Goal: Task Accomplishment & Management: Complete application form

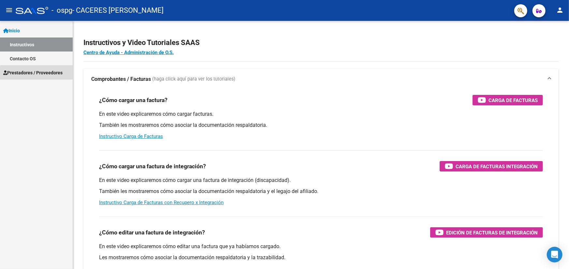
click at [53, 74] on span "Prestadores / Proveedores" at bounding box center [32, 72] width 59 height 7
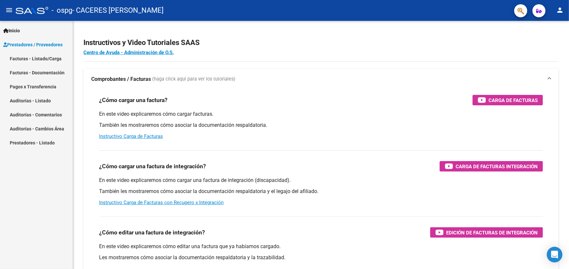
click at [19, 75] on link "Facturas - Documentación" at bounding box center [36, 73] width 73 height 14
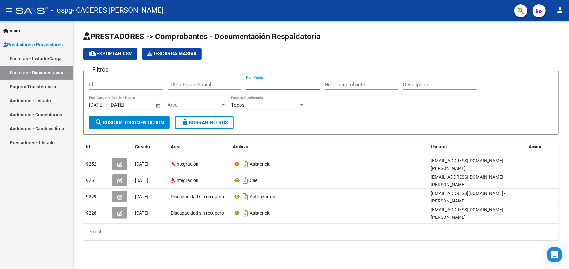
click at [267, 83] on input "Pto. Venta" at bounding box center [283, 85] width 74 height 6
type input "2"
click at [343, 84] on input "Nro. Comprobante" at bounding box center [362, 85] width 74 height 6
type input "48"
click at [215, 84] on input "CUIT / Razón Social" at bounding box center [205, 85] width 74 height 6
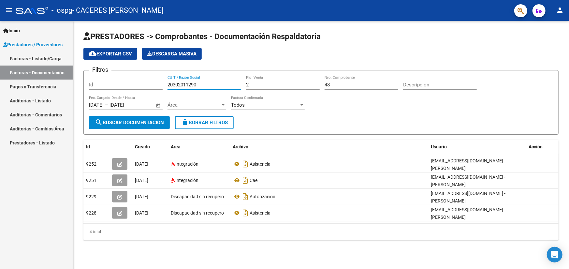
type input "20302011290"
click at [14, 33] on span "Inicio" at bounding box center [11, 30] width 17 height 7
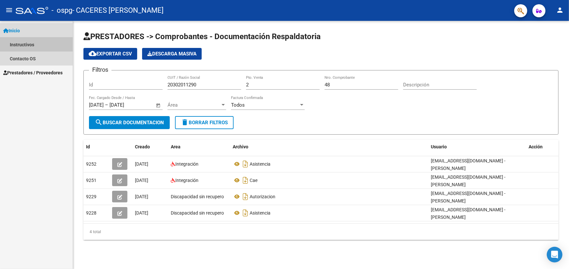
click at [23, 42] on link "Instructivos" at bounding box center [36, 45] width 73 height 14
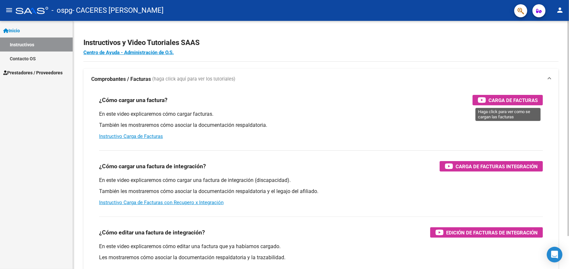
click at [497, 99] on span "Carga de Facturas" at bounding box center [513, 100] width 49 height 8
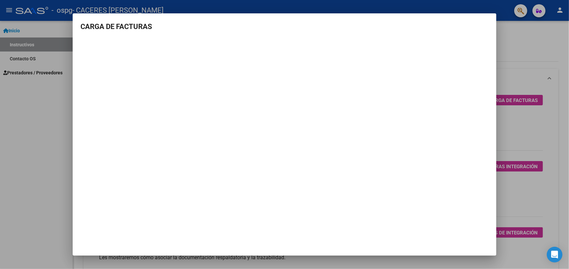
click at [511, 46] on div at bounding box center [284, 134] width 569 height 269
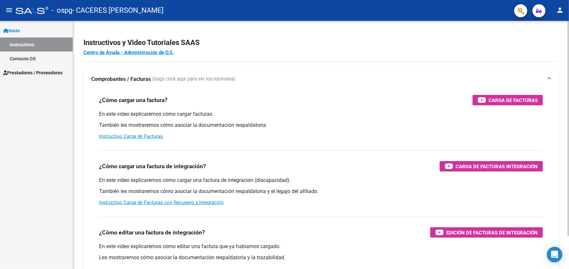
scroll to position [37, 0]
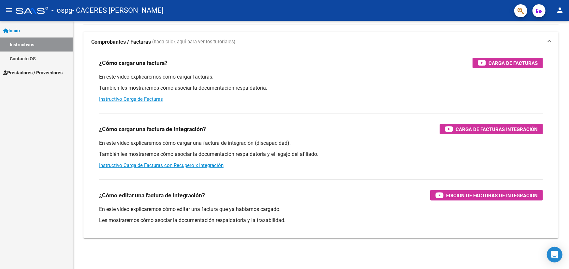
click at [35, 76] on link "Prestadores / Proveedores" at bounding box center [36, 73] width 73 height 14
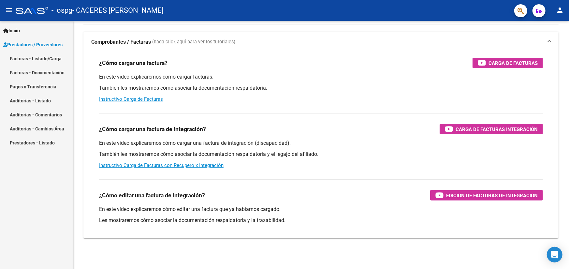
click at [35, 76] on link "Facturas - Documentación" at bounding box center [36, 73] width 73 height 14
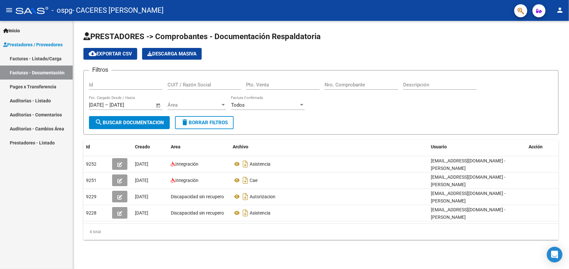
click at [127, 121] on span "search Buscar Documentacion" at bounding box center [129, 123] width 69 height 6
click at [19, 29] on span "Inicio" at bounding box center [11, 30] width 17 height 7
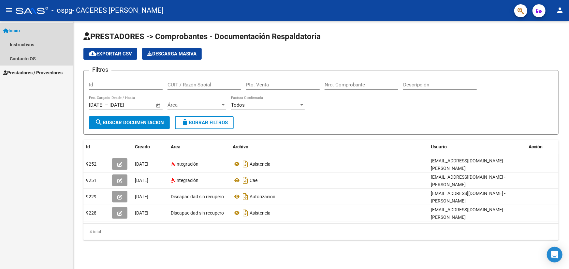
click at [19, 29] on span "Inicio" at bounding box center [11, 30] width 17 height 7
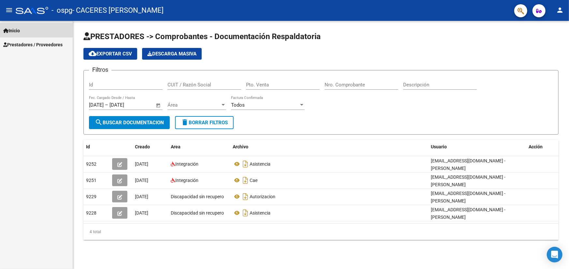
click at [18, 29] on span "Inicio" at bounding box center [11, 30] width 17 height 7
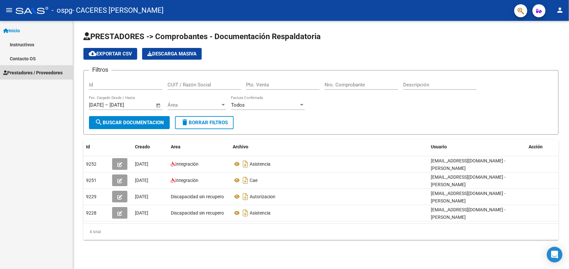
click at [17, 72] on span "Prestadores / Proveedores" at bounding box center [32, 72] width 59 height 7
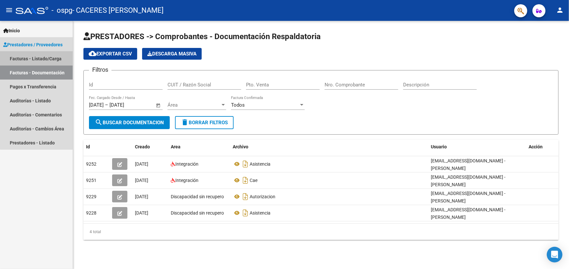
click at [42, 58] on link "Facturas - Listado/Carga" at bounding box center [36, 59] width 73 height 14
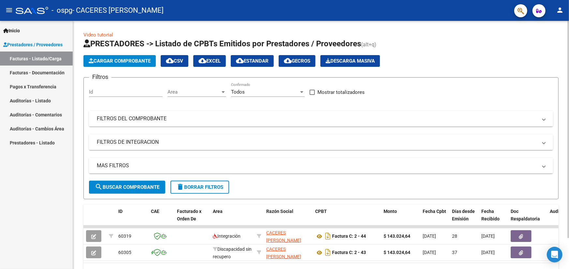
click at [114, 62] on span "Cargar Comprobante" at bounding box center [120, 61] width 62 height 6
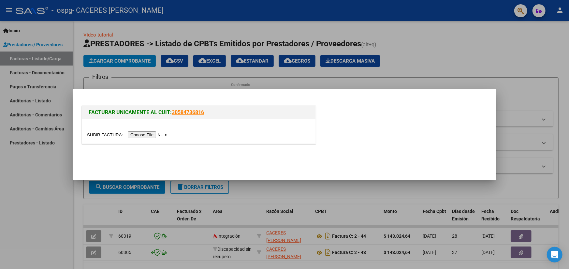
click at [143, 134] on input "file" at bounding box center [128, 134] width 83 height 7
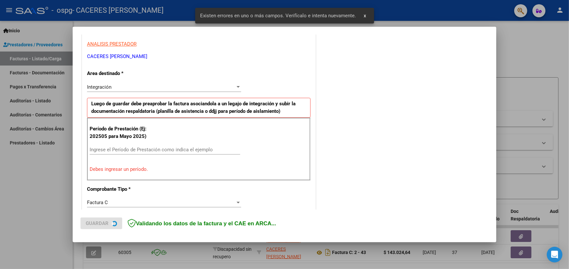
scroll to position [127, 0]
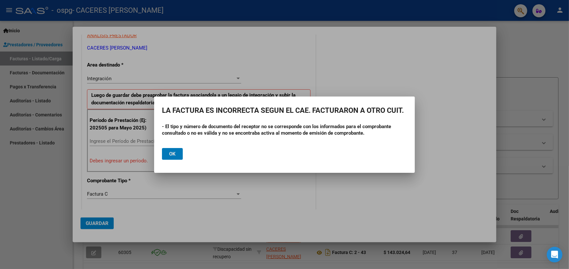
click at [177, 153] on button "Ok" at bounding box center [172, 154] width 21 height 12
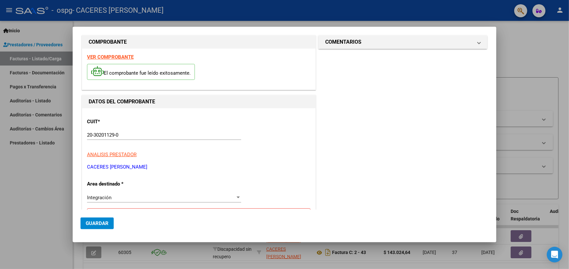
scroll to position [0, 0]
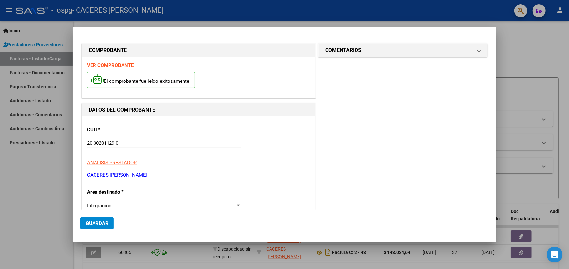
click at [517, 48] on div at bounding box center [284, 134] width 569 height 269
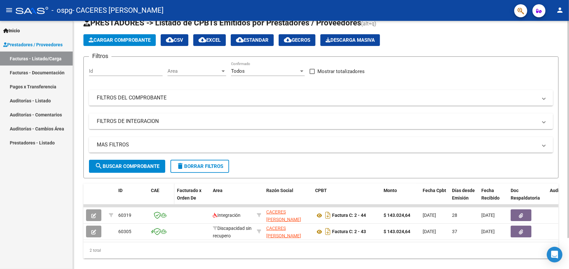
scroll to position [35, 0]
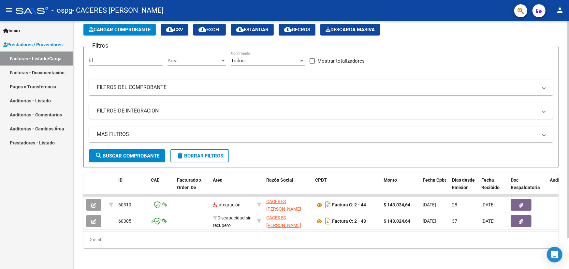
click at [104, 27] on span "Cargar Comprobante" at bounding box center [120, 30] width 62 height 6
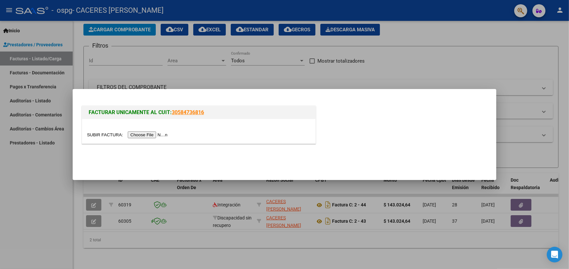
click at [148, 135] on input "file" at bounding box center [128, 134] width 83 height 7
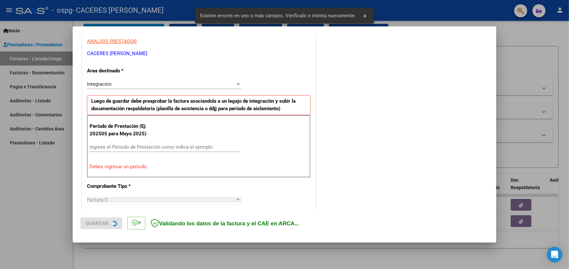
scroll to position [127, 0]
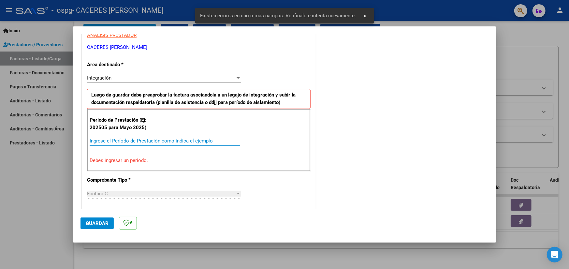
click at [147, 140] on input "Ingrese el Período de Prestación como indica el ejemplo" at bounding box center [165, 141] width 151 height 6
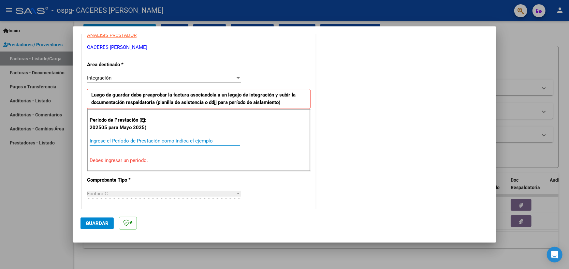
click at [237, 77] on div at bounding box center [238, 78] width 3 height 2
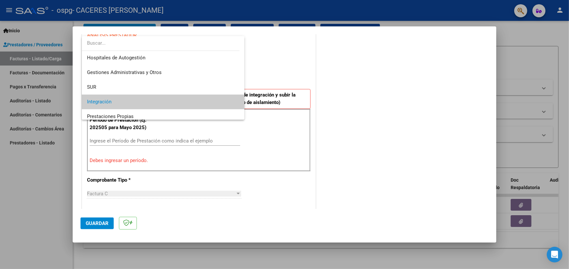
scroll to position [0, 0]
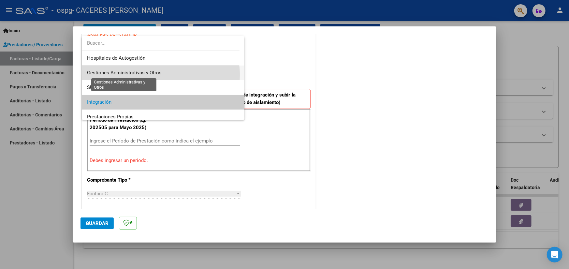
click at [155, 75] on span "Gestiones Administrativas y Otros" at bounding box center [124, 73] width 75 height 6
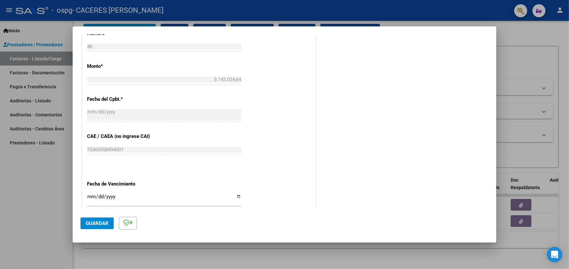
scroll to position [290, 0]
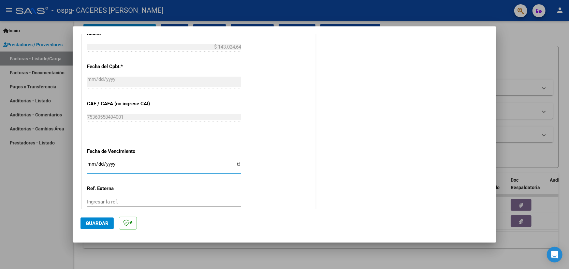
click at [236, 165] on input "Ingresar la fecha" at bounding box center [164, 166] width 154 height 10
type input "[DATE]"
click at [102, 221] on span "Guardar" at bounding box center [97, 223] width 23 height 6
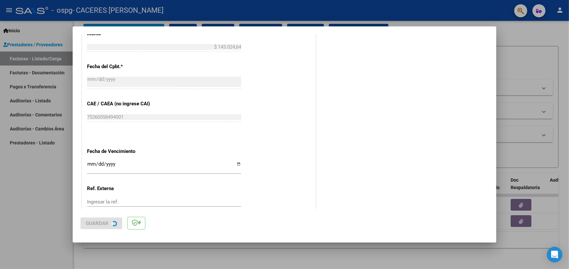
scroll to position [0, 0]
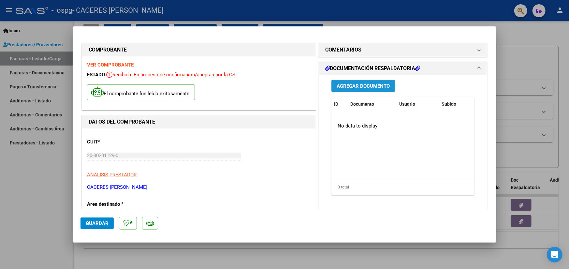
click at [352, 86] on span "Agregar Documento" at bounding box center [363, 86] width 53 height 6
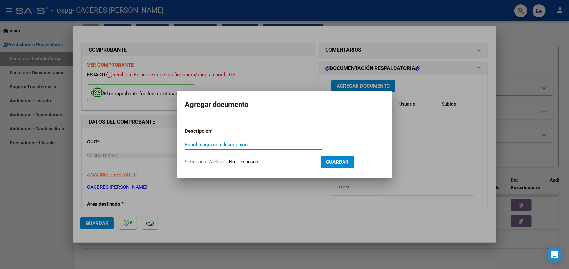
click at [241, 145] on input "Escriba aquí una descripcion" at bounding box center [254, 145] width 138 height 6
click at [258, 143] on input "Escriba aquí una descripcion" at bounding box center [254, 145] width 138 height 6
type input "asistencia"
click at [265, 163] on input "Seleccionar Archivo" at bounding box center [272, 162] width 86 height 6
click at [269, 160] on input "Seleccionar Archivo" at bounding box center [272, 162] width 86 height 6
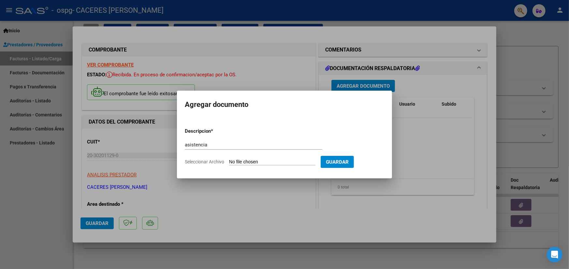
type input "C:\fakepath\Asistencia [PERSON_NAME].pdf"
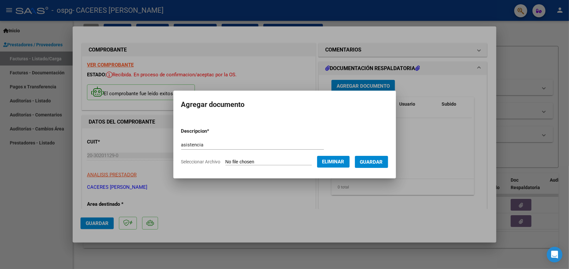
click at [380, 162] on span "Guardar" at bounding box center [371, 162] width 23 height 6
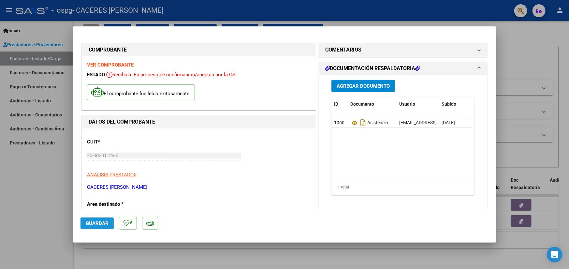
click at [91, 223] on span "Guardar" at bounding box center [97, 223] width 23 height 6
click at [108, 65] on strong "VER COMPROBANTE" at bounding box center [110, 65] width 47 height 6
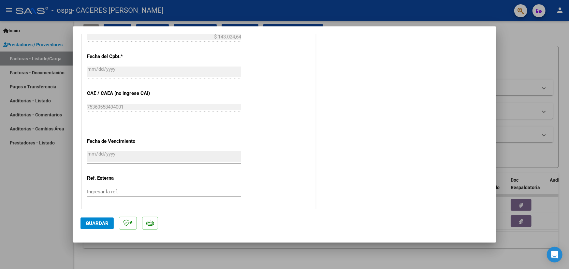
scroll to position [346, 0]
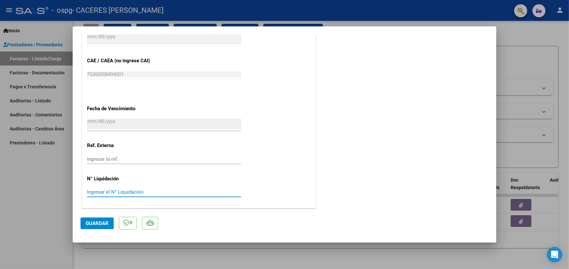
click at [131, 191] on input "Ingresar el N° Liquidación" at bounding box center [164, 192] width 154 height 6
type input "48"
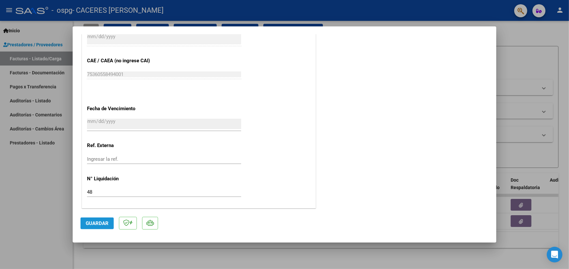
click at [108, 225] on button "Guardar" at bounding box center [97, 224] width 33 height 12
click at [38, 179] on div at bounding box center [284, 134] width 569 height 269
type input "$ 0,00"
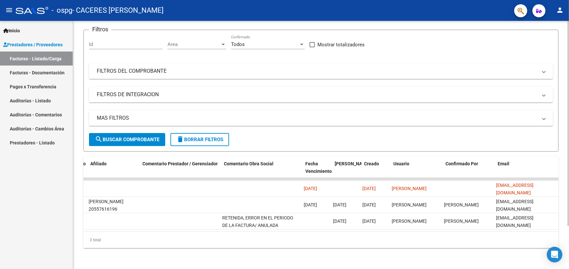
scroll to position [0, 852]
